Goal: Task Accomplishment & Management: Manage account settings

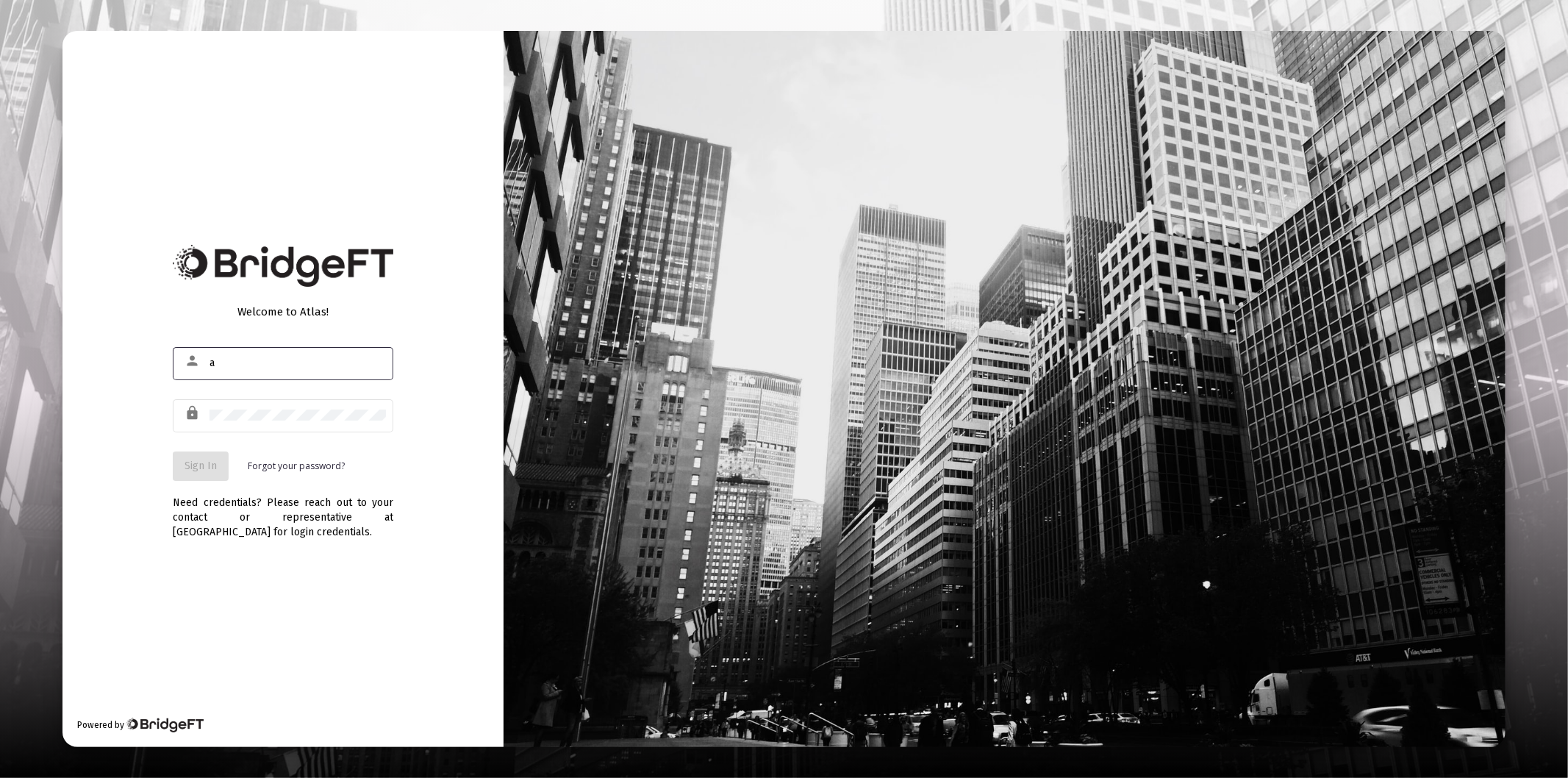
type input "[PERSON_NAME][EMAIL_ADDRESS][DOMAIN_NAME]"
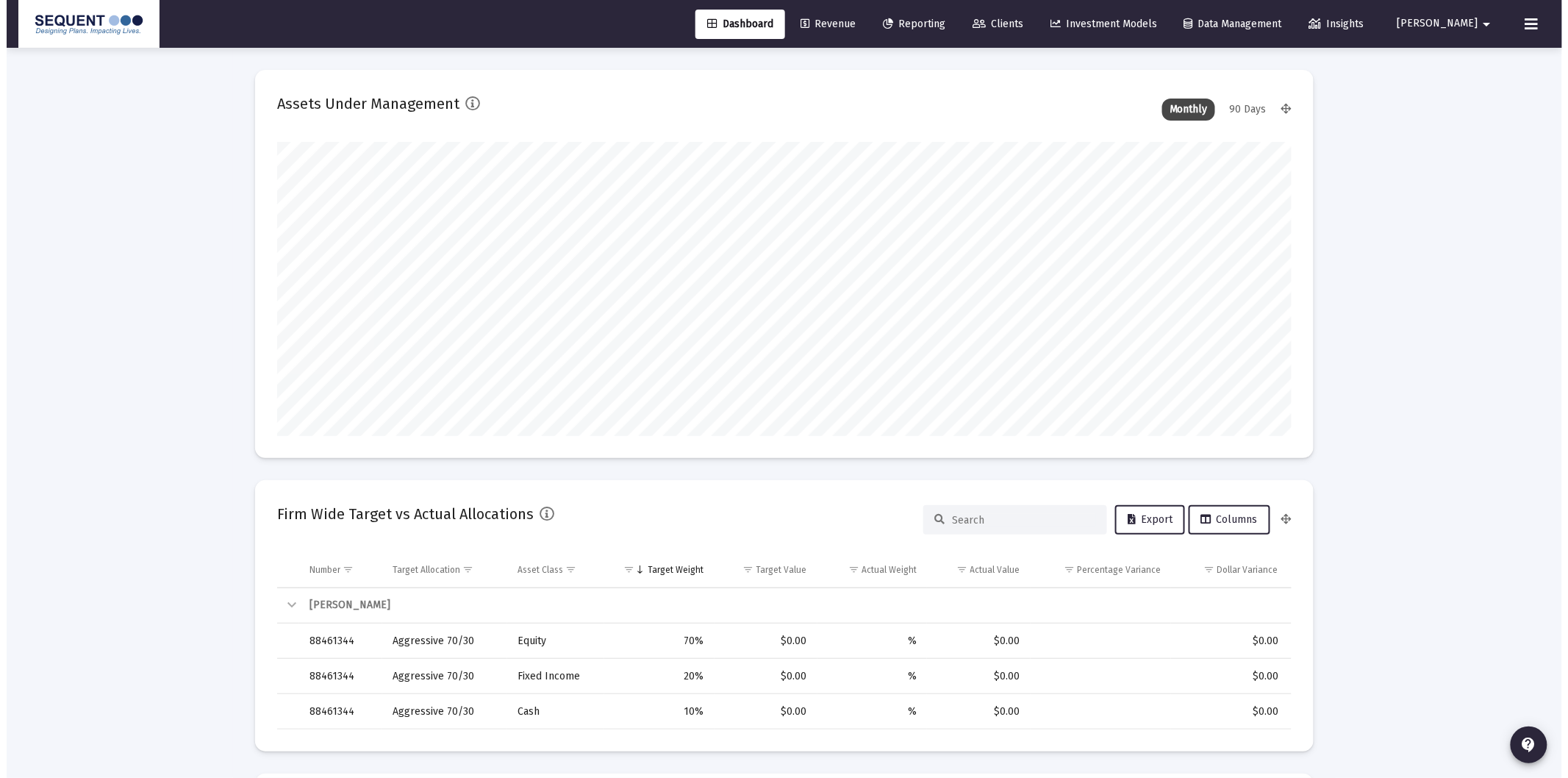
scroll to position [295, 545]
click at [1016, 16] on link "Clients" at bounding box center [991, 24] width 75 height 30
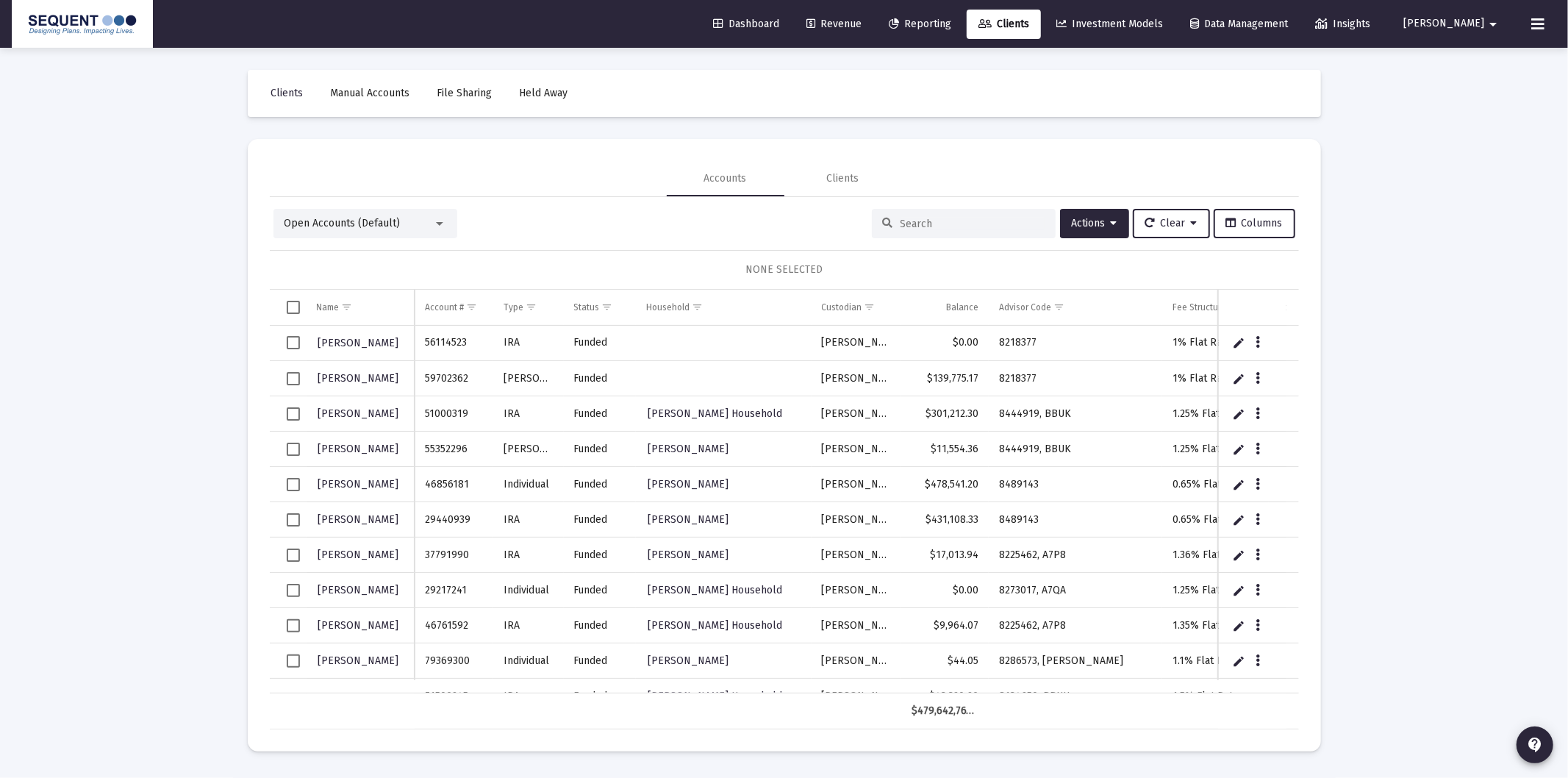
click at [988, 221] on input at bounding box center [972, 224] width 144 height 12
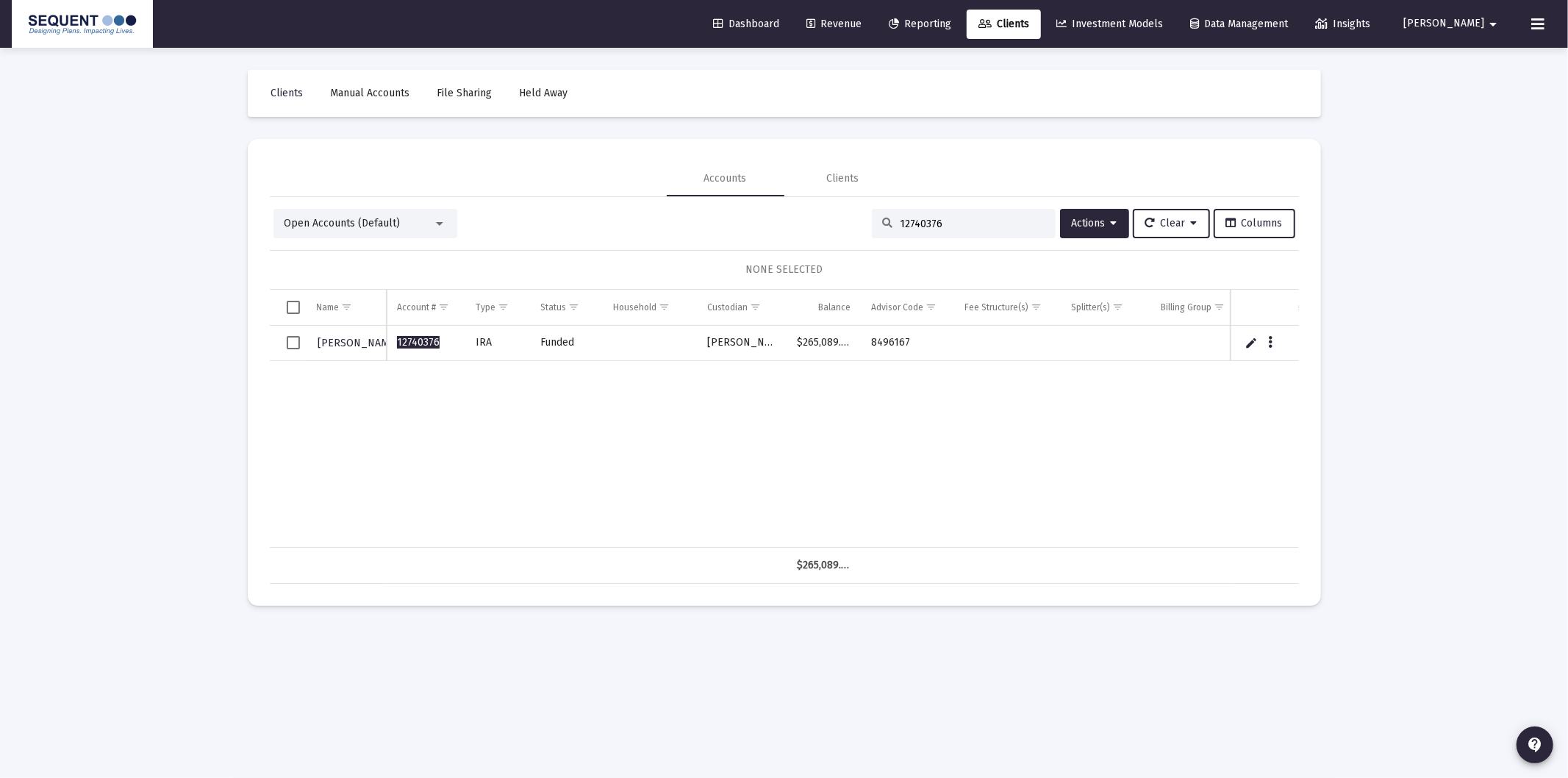
type input "12740376"
click at [363, 339] on span "[PERSON_NAME]" at bounding box center [359, 343] width 81 height 12
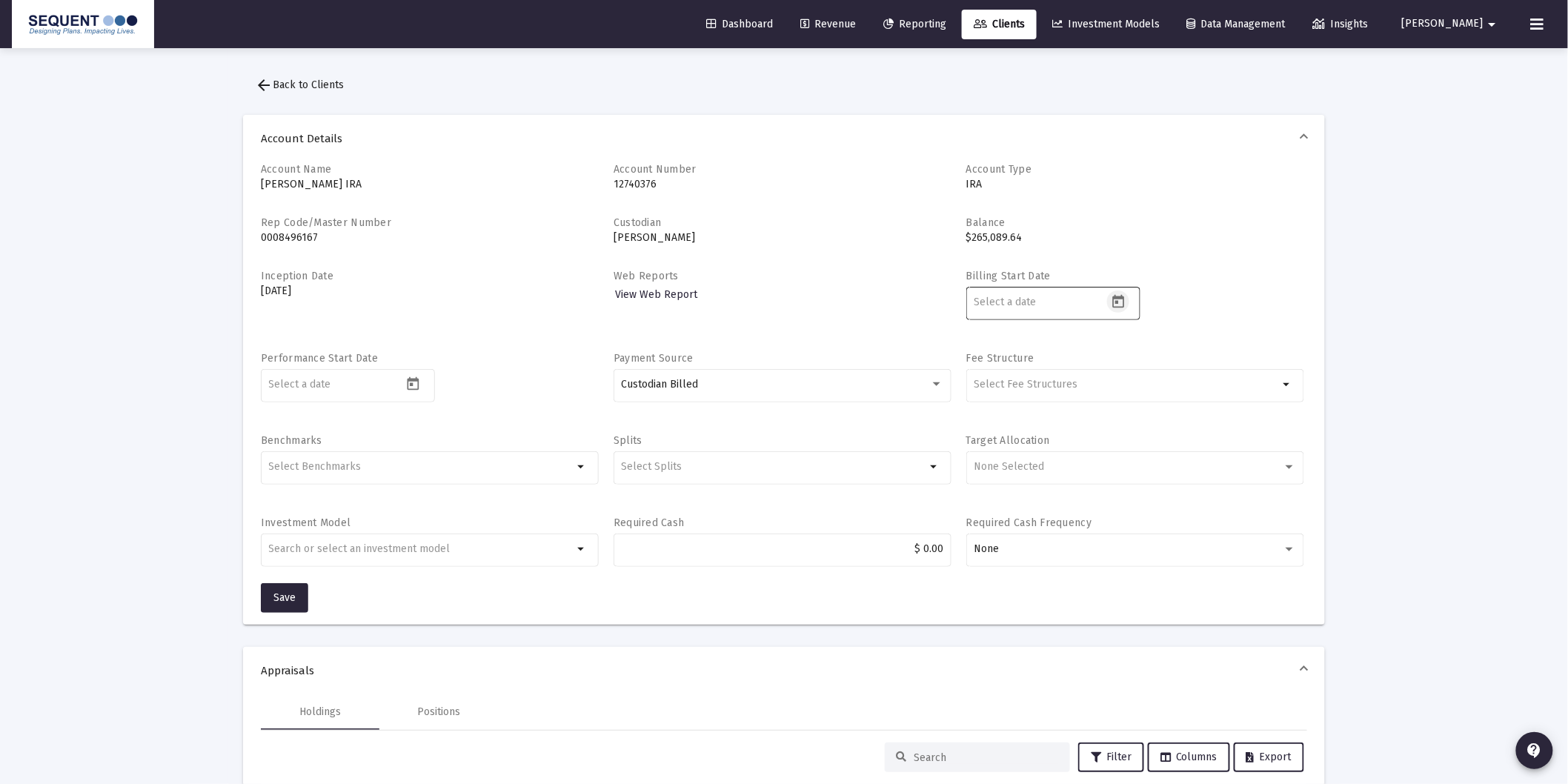
click at [1126, 301] on button "Open calendar" at bounding box center [1118, 301] width 21 height 21
click at [1109, 416] on div "2" at bounding box center [1106, 418] width 27 height 27
type input "[DATE]"
click at [265, 597] on button "Save" at bounding box center [284, 598] width 48 height 30
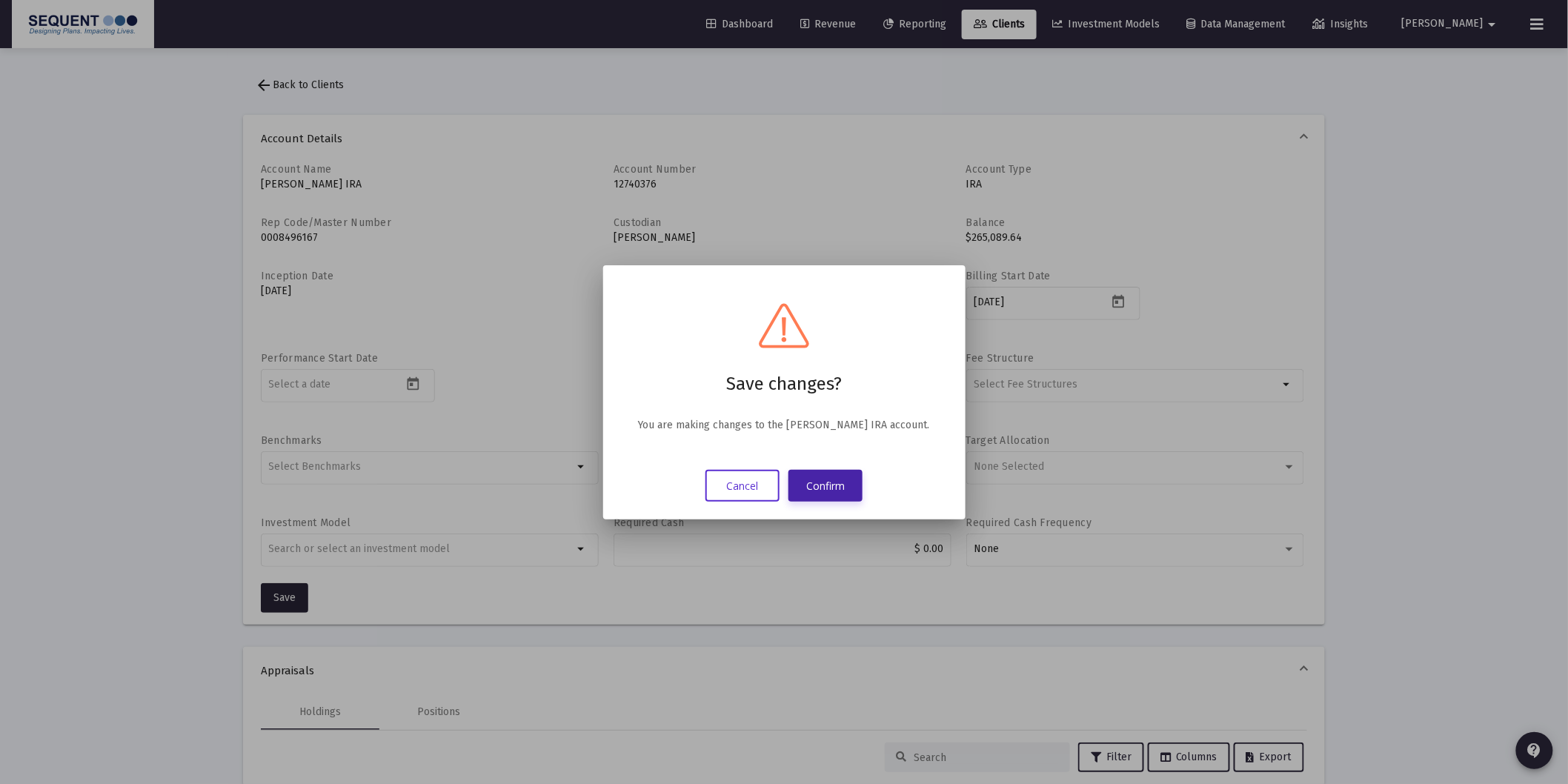
click at [841, 492] on button "Confirm" at bounding box center [826, 486] width 74 height 32
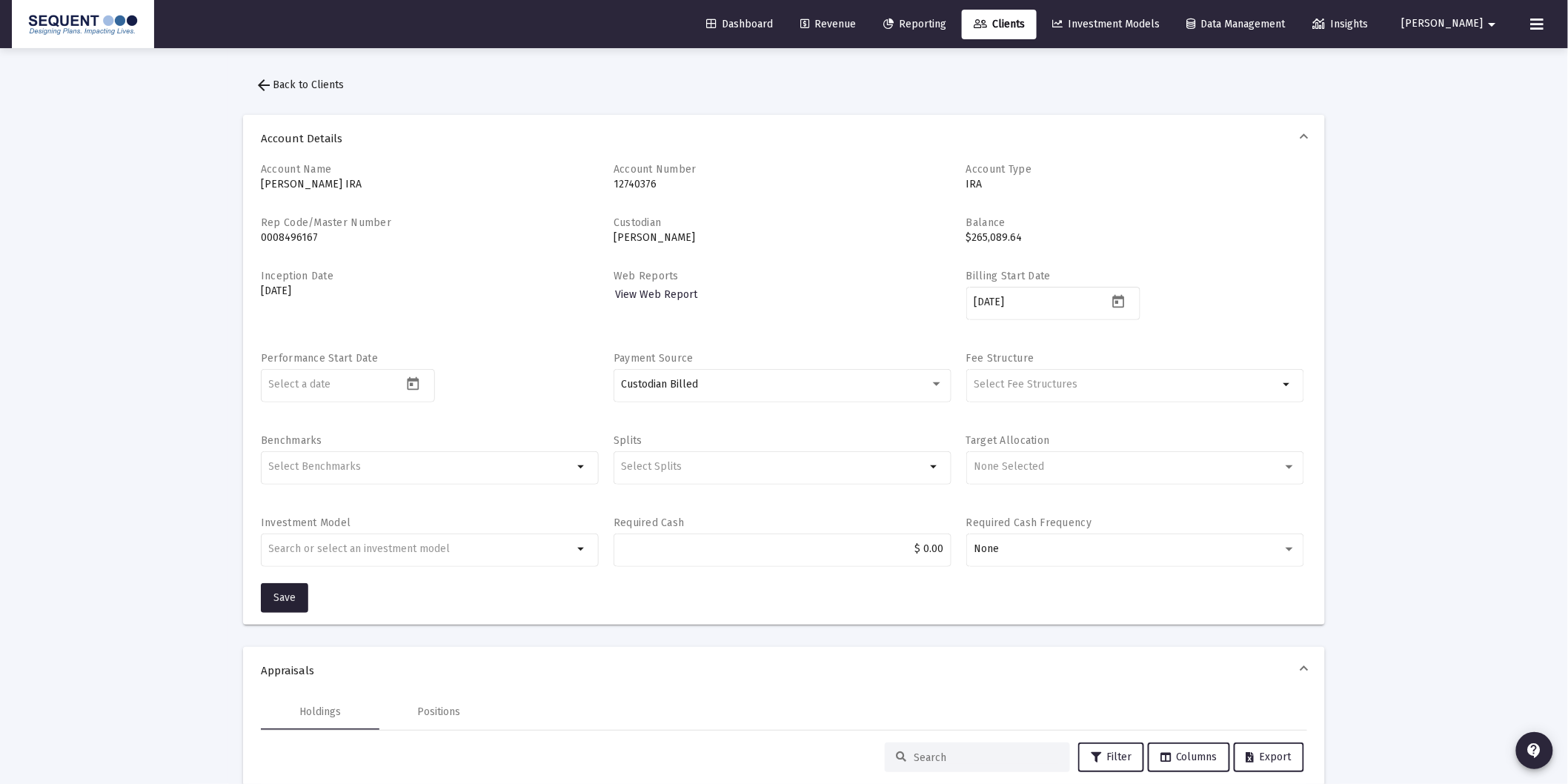
click at [1025, 22] on span "Clients" at bounding box center [999, 24] width 51 height 13
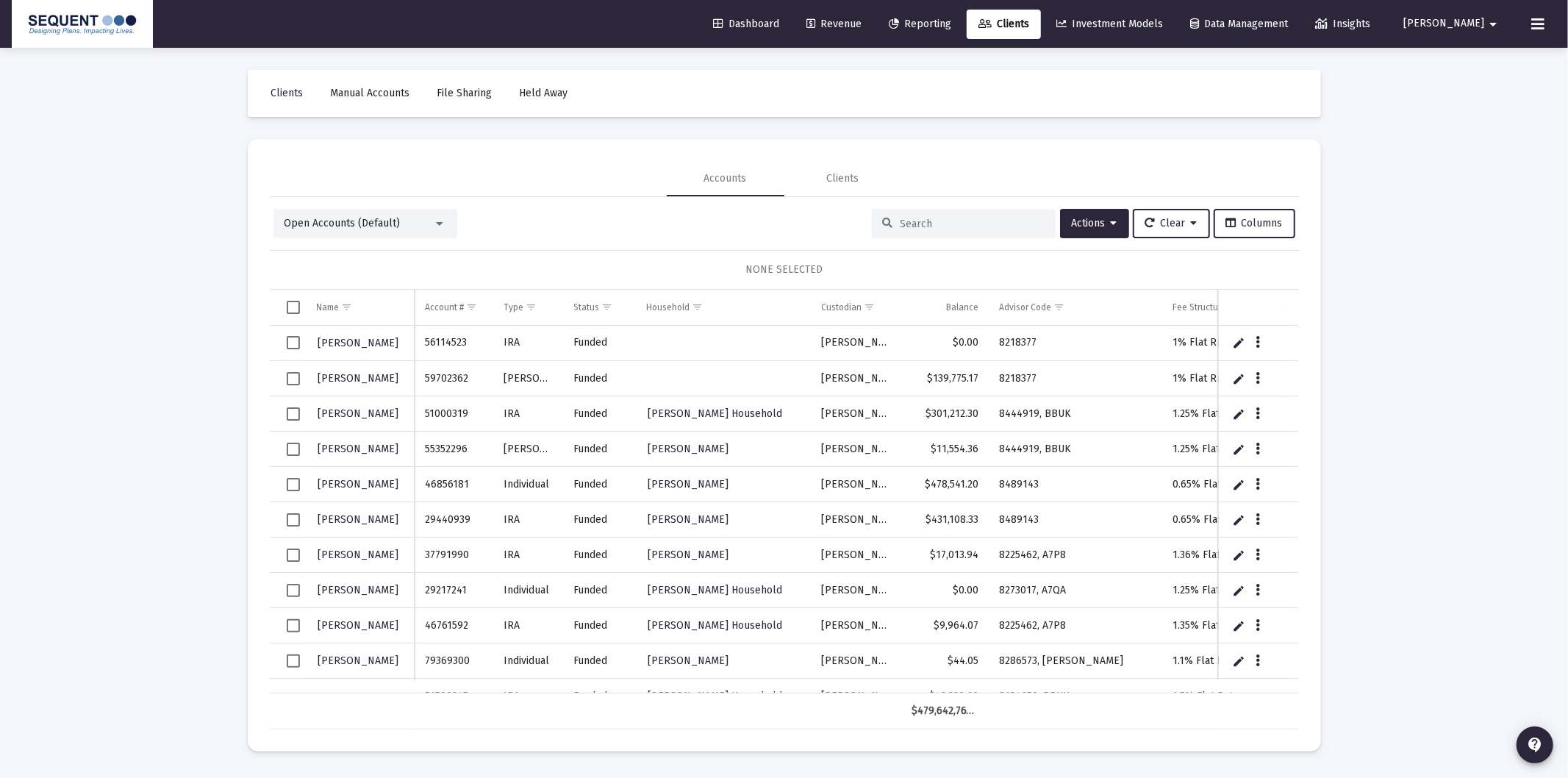
click at [990, 226] on input at bounding box center [972, 224] width 144 height 12
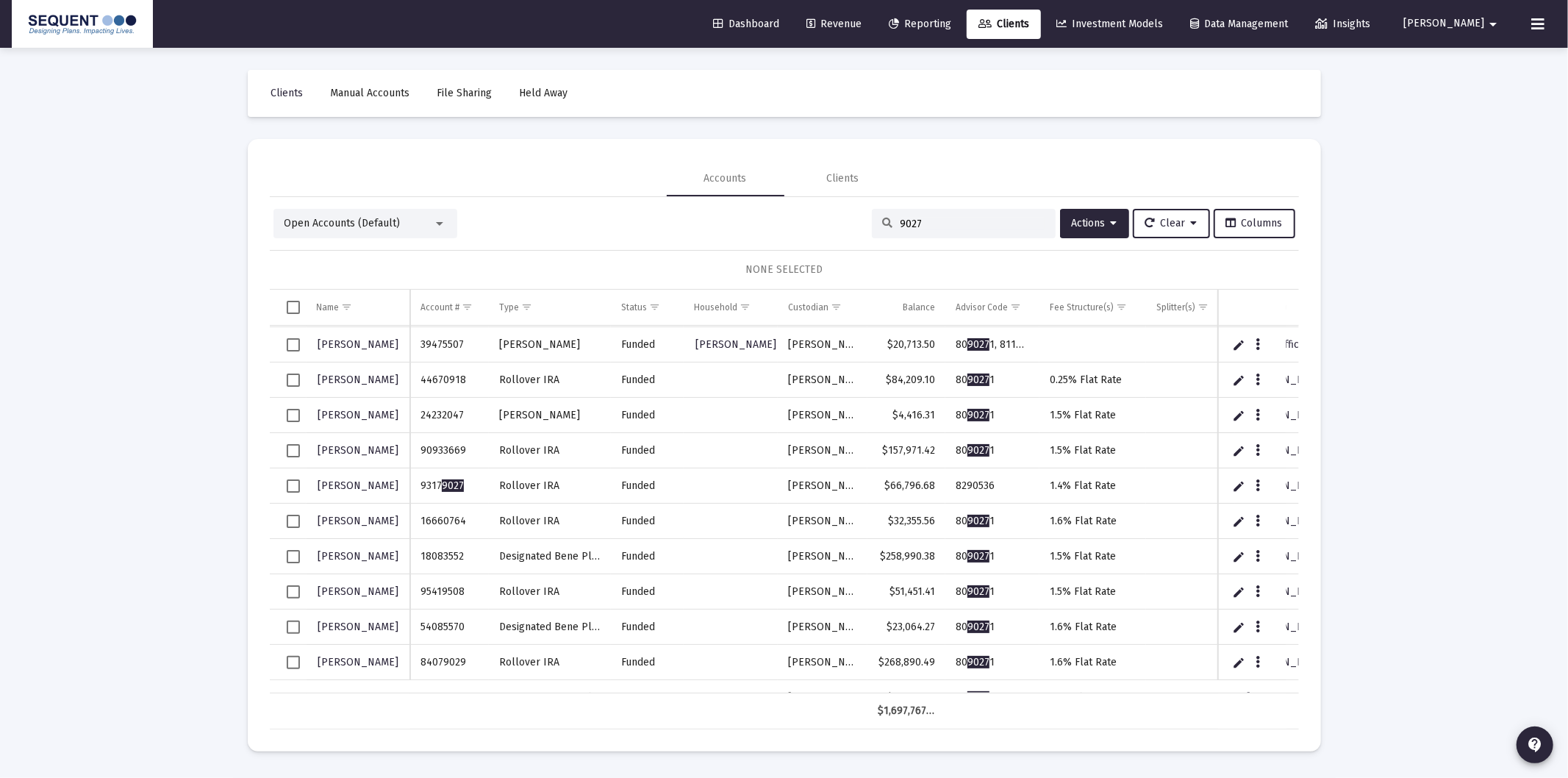
scroll to position [326, 0]
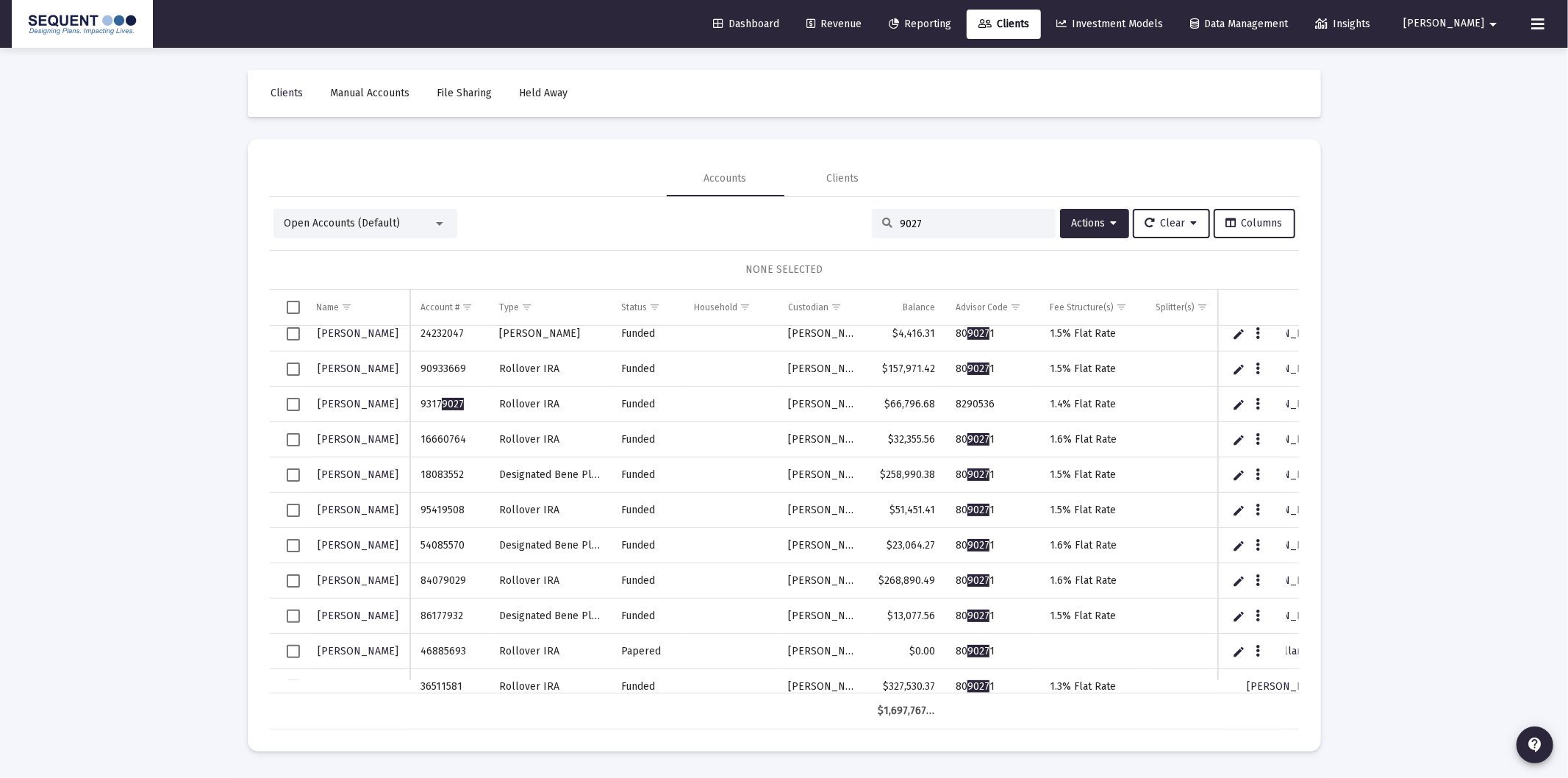
type input "9027"
